Goal: Communication & Community: Answer question/provide support

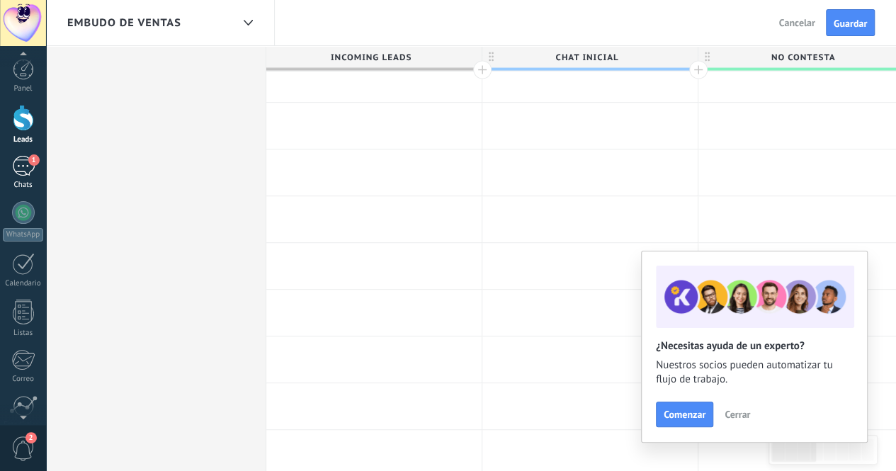
click at [23, 175] on div "1" at bounding box center [23, 166] width 23 height 21
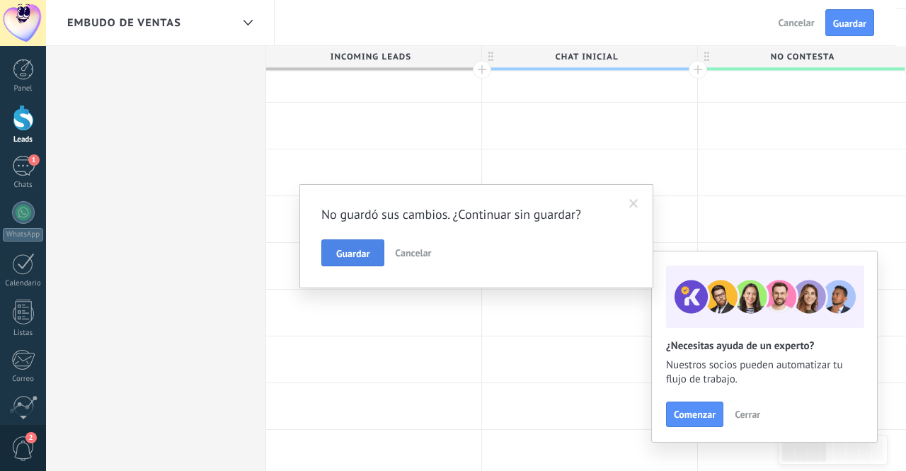
click at [360, 249] on span "Guardar" at bounding box center [352, 254] width 33 height 10
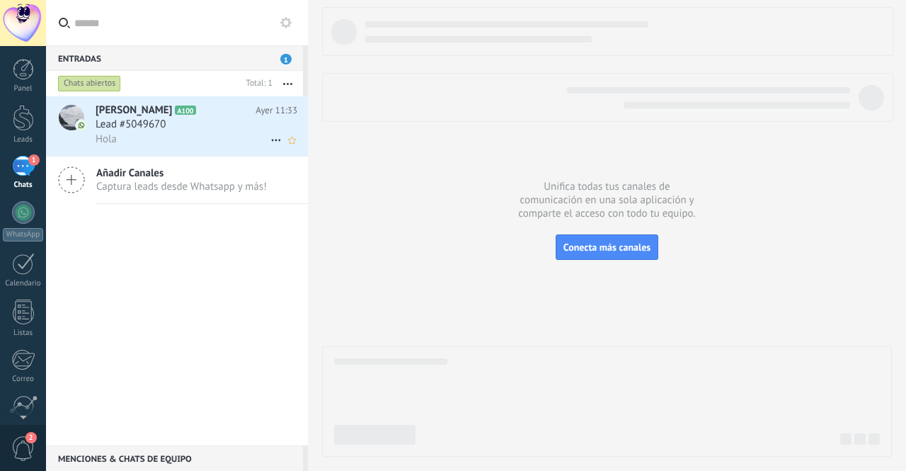
click at [125, 115] on span "[PERSON_NAME]" at bounding box center [134, 110] width 76 height 14
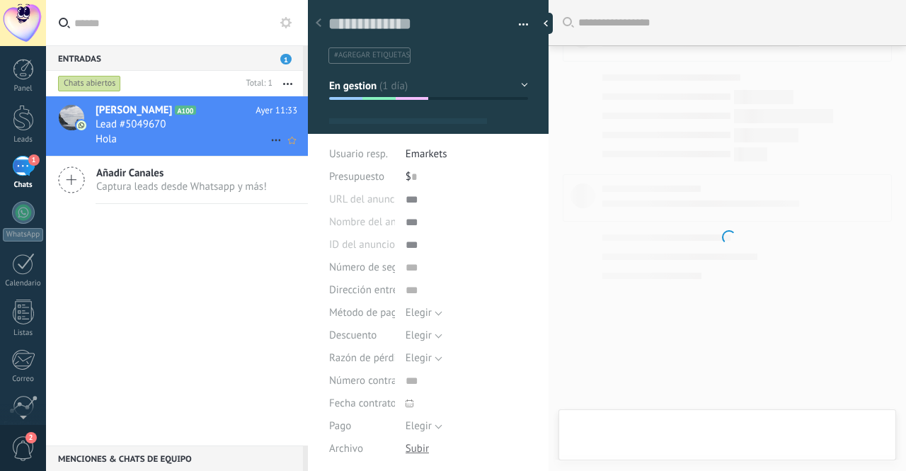
type textarea "**********"
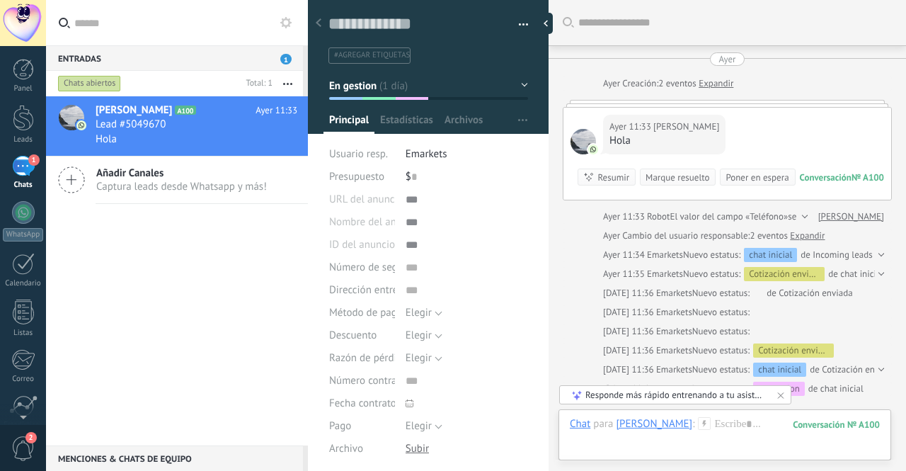
click at [582, 142] on div at bounding box center [583, 141] width 25 height 25
drag, startPoint x: 676, startPoint y: 128, endPoint x: 694, endPoint y: 130, distance: 17.8
click at [677, 128] on span "[PERSON_NAME]" at bounding box center [687, 127] width 66 height 14
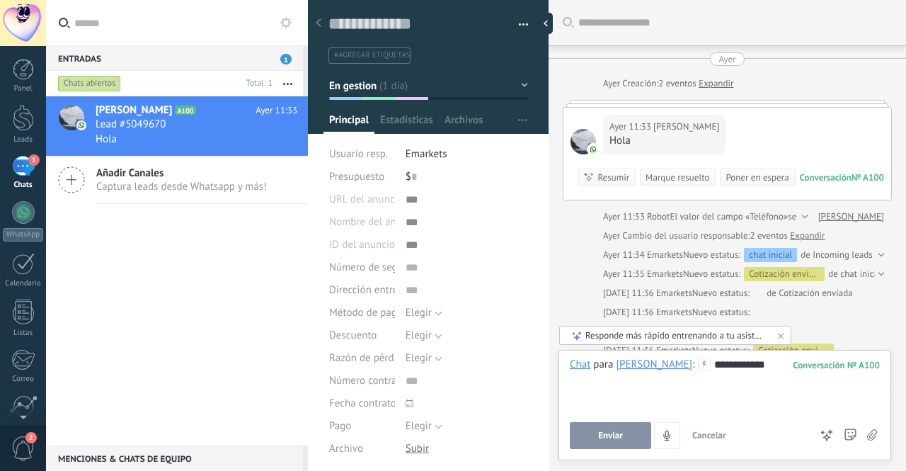
click at [632, 445] on button "Enviar" at bounding box center [610, 435] width 81 height 27
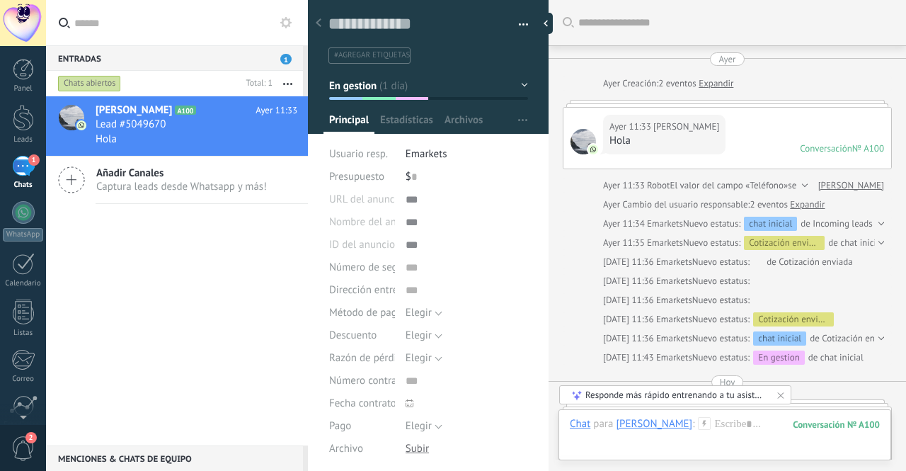
scroll to position [130, 0]
